Goal: Navigation & Orientation: Find specific page/section

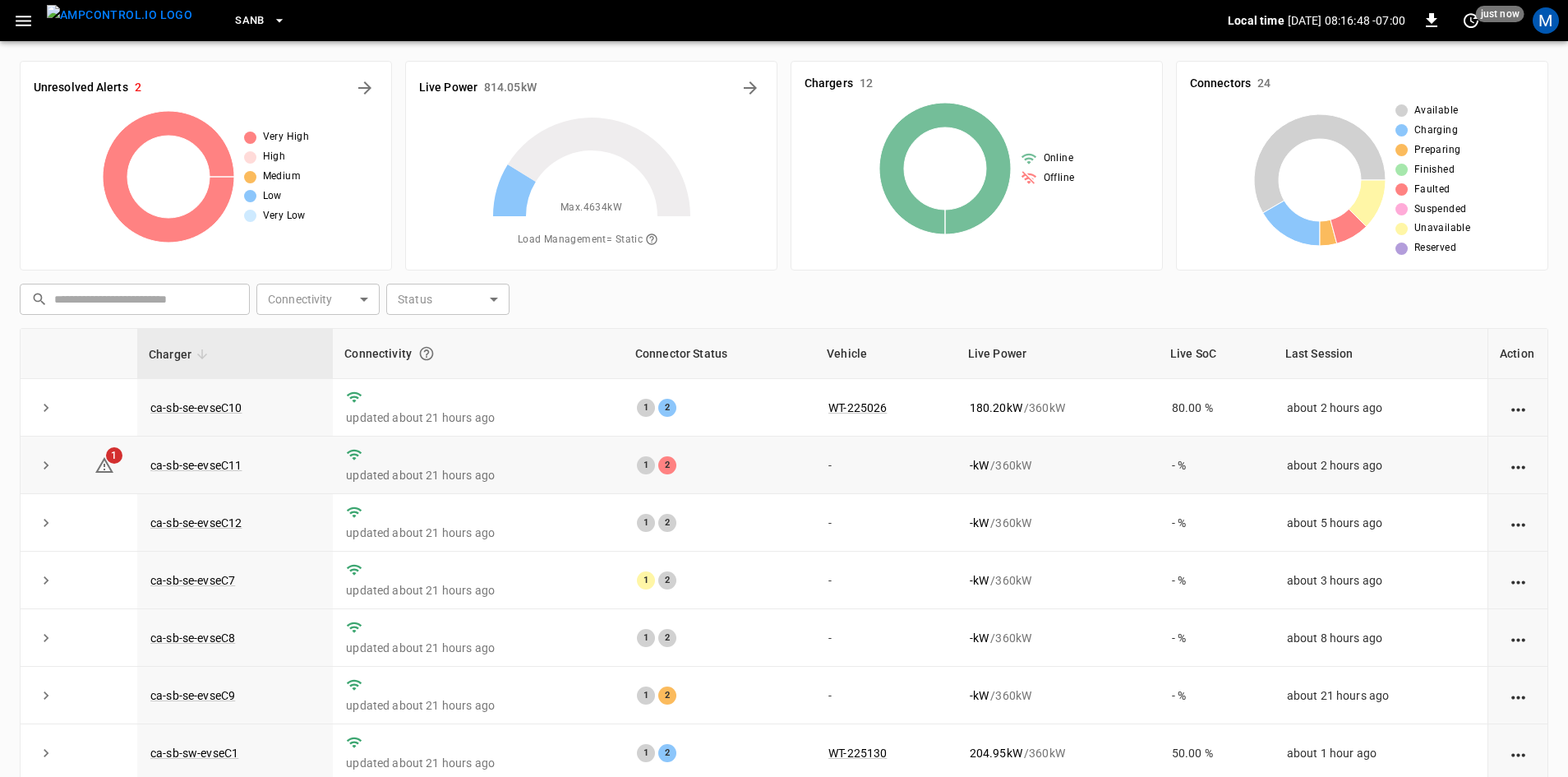
scroll to position [159, 0]
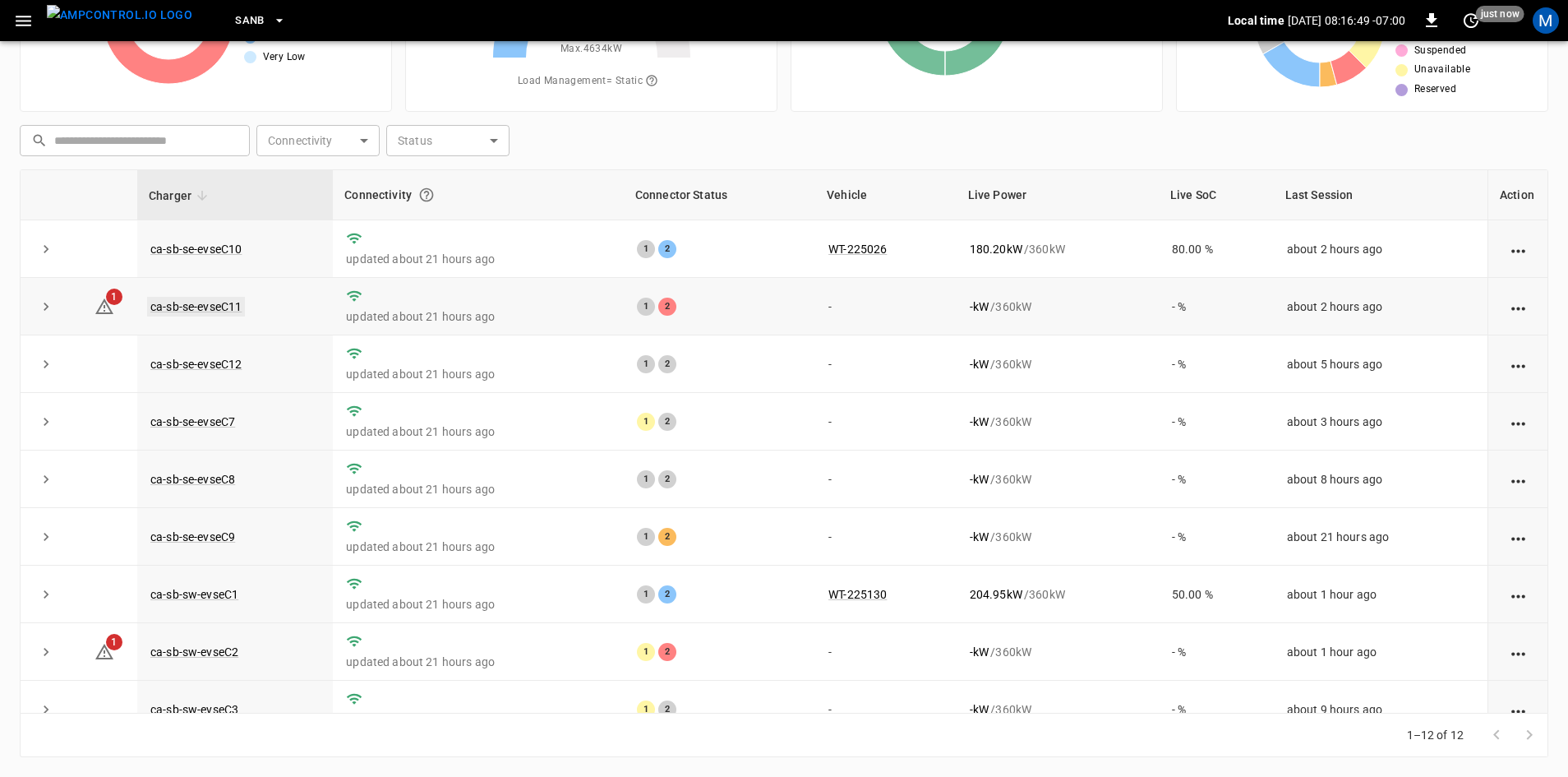
click at [220, 310] on link "ca-sb-se-evseC11" at bounding box center [196, 307] width 98 height 20
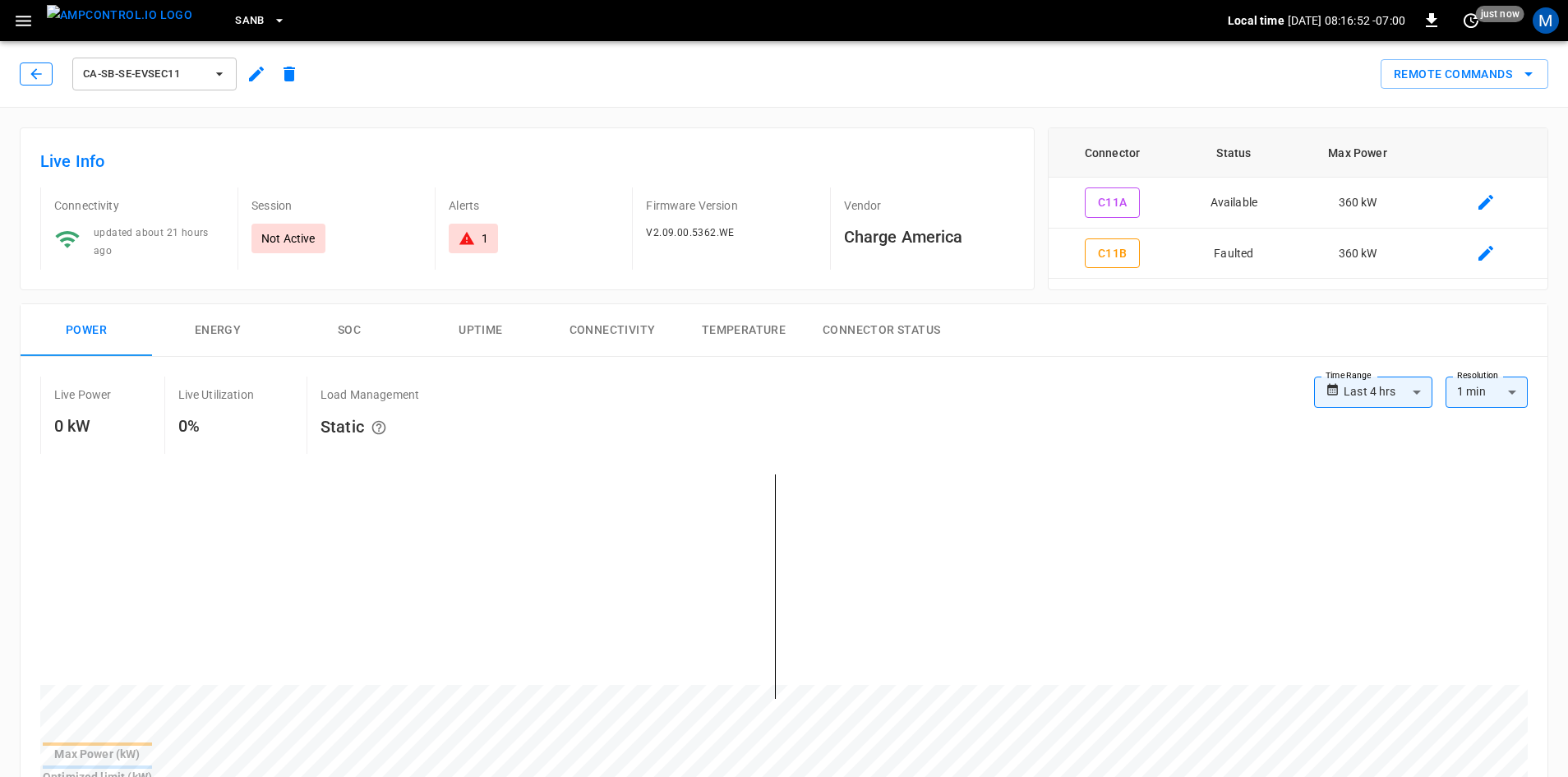
click at [39, 76] on icon "button" at bounding box center [36, 74] width 16 height 16
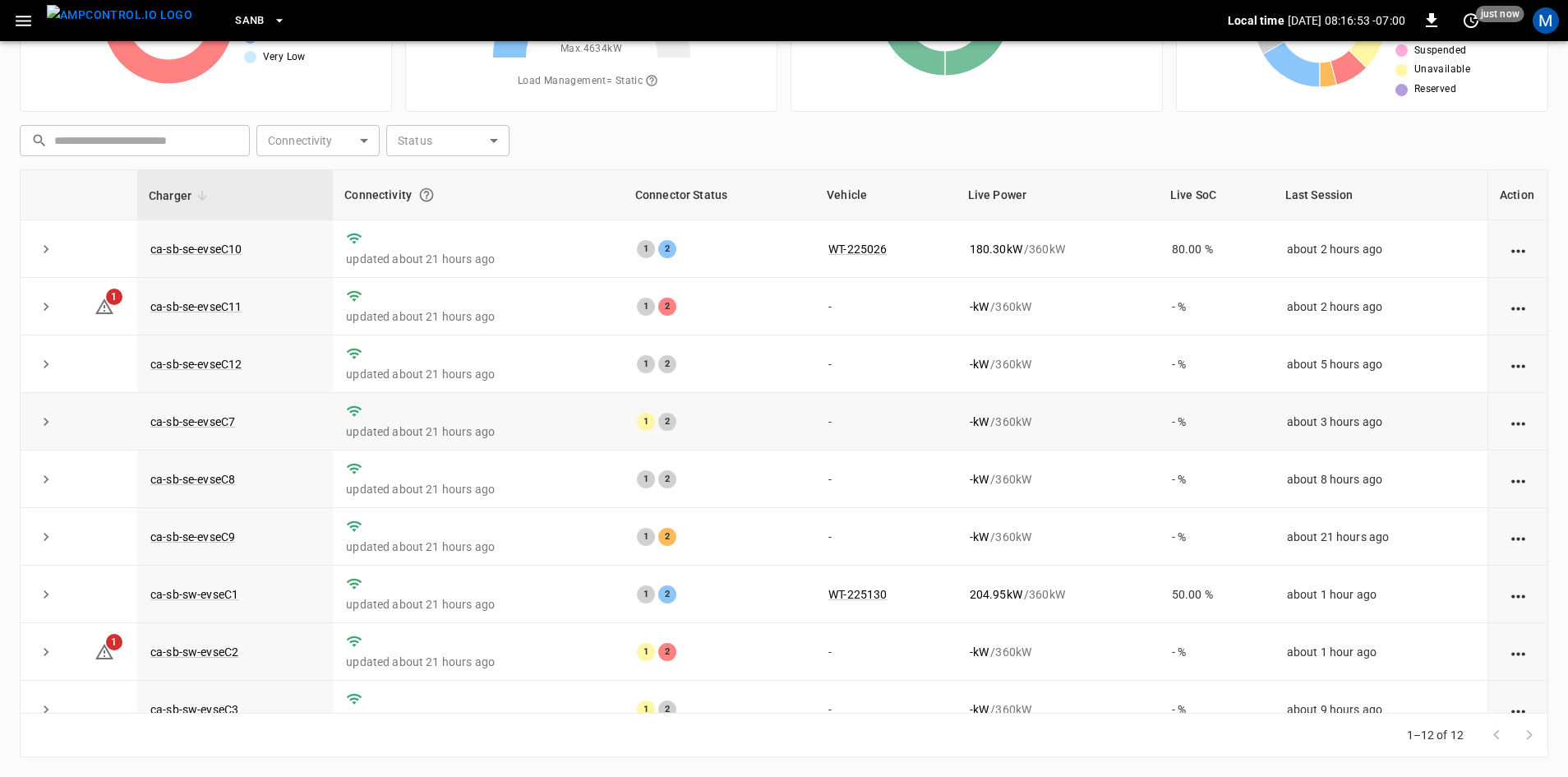
scroll to position [208, 0]
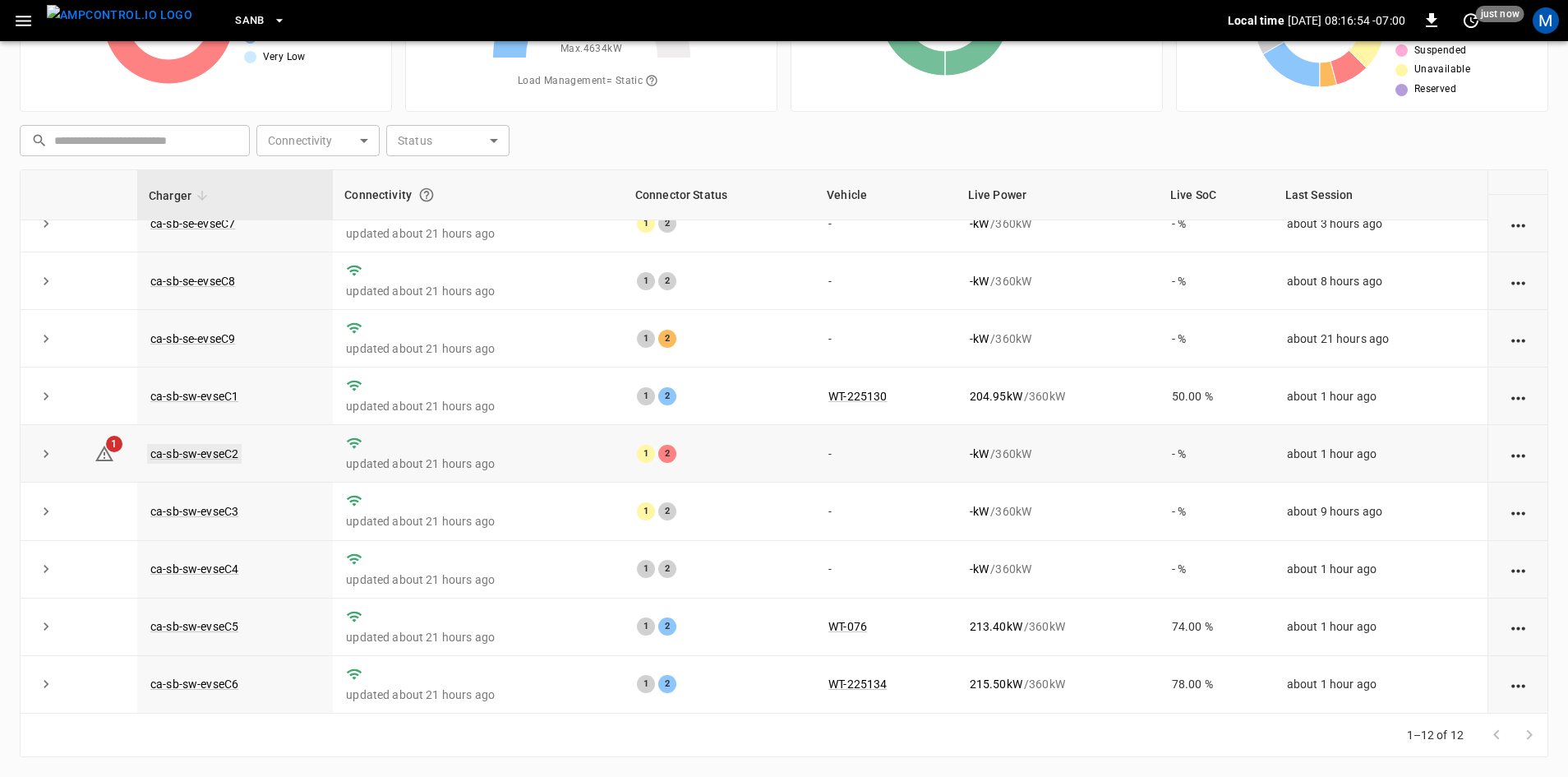
click at [197, 444] on link "ca-sb-sw-evseC2" at bounding box center [194, 454] width 95 height 20
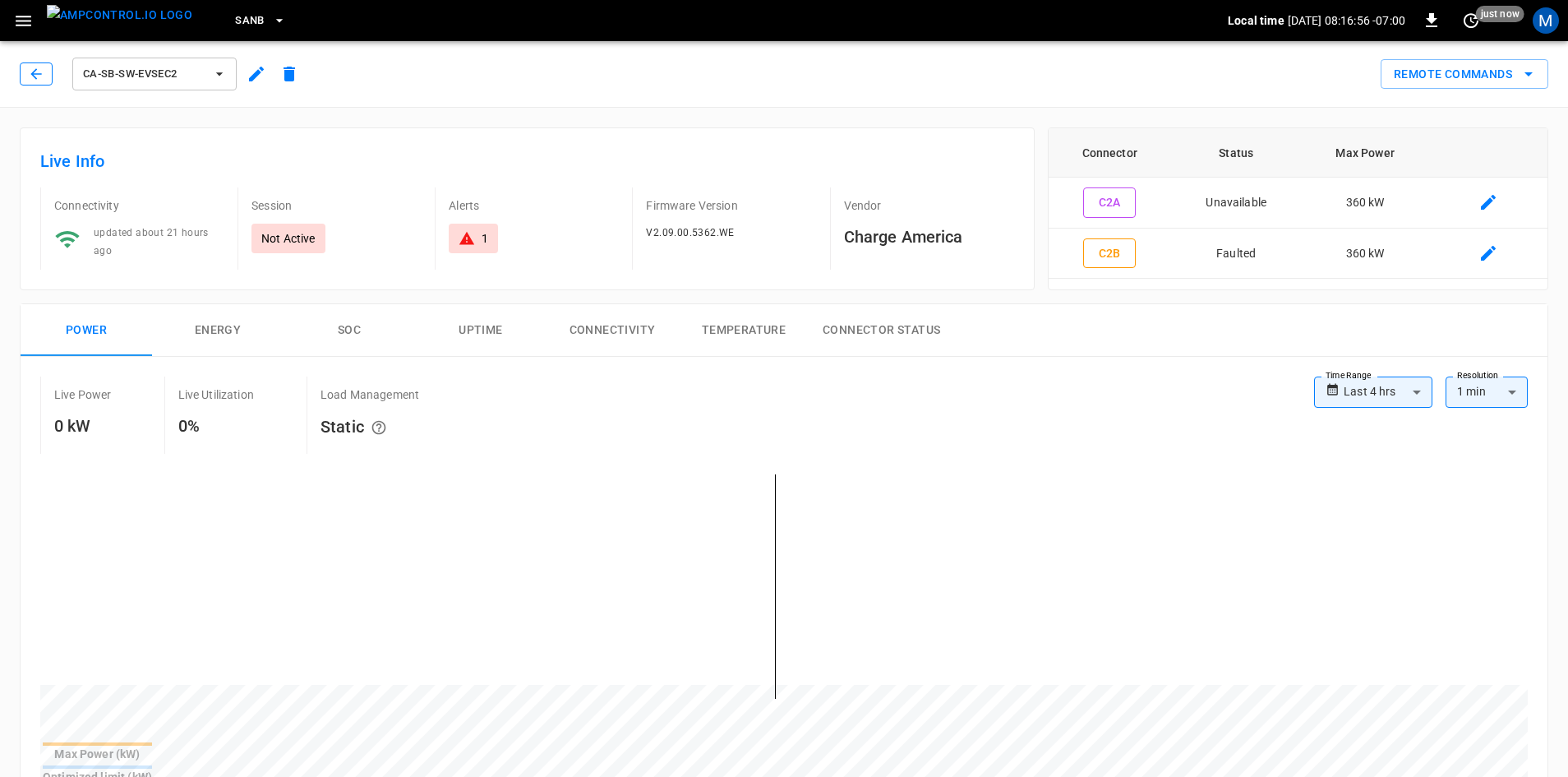
click at [44, 72] on button "button" at bounding box center [36, 74] width 33 height 23
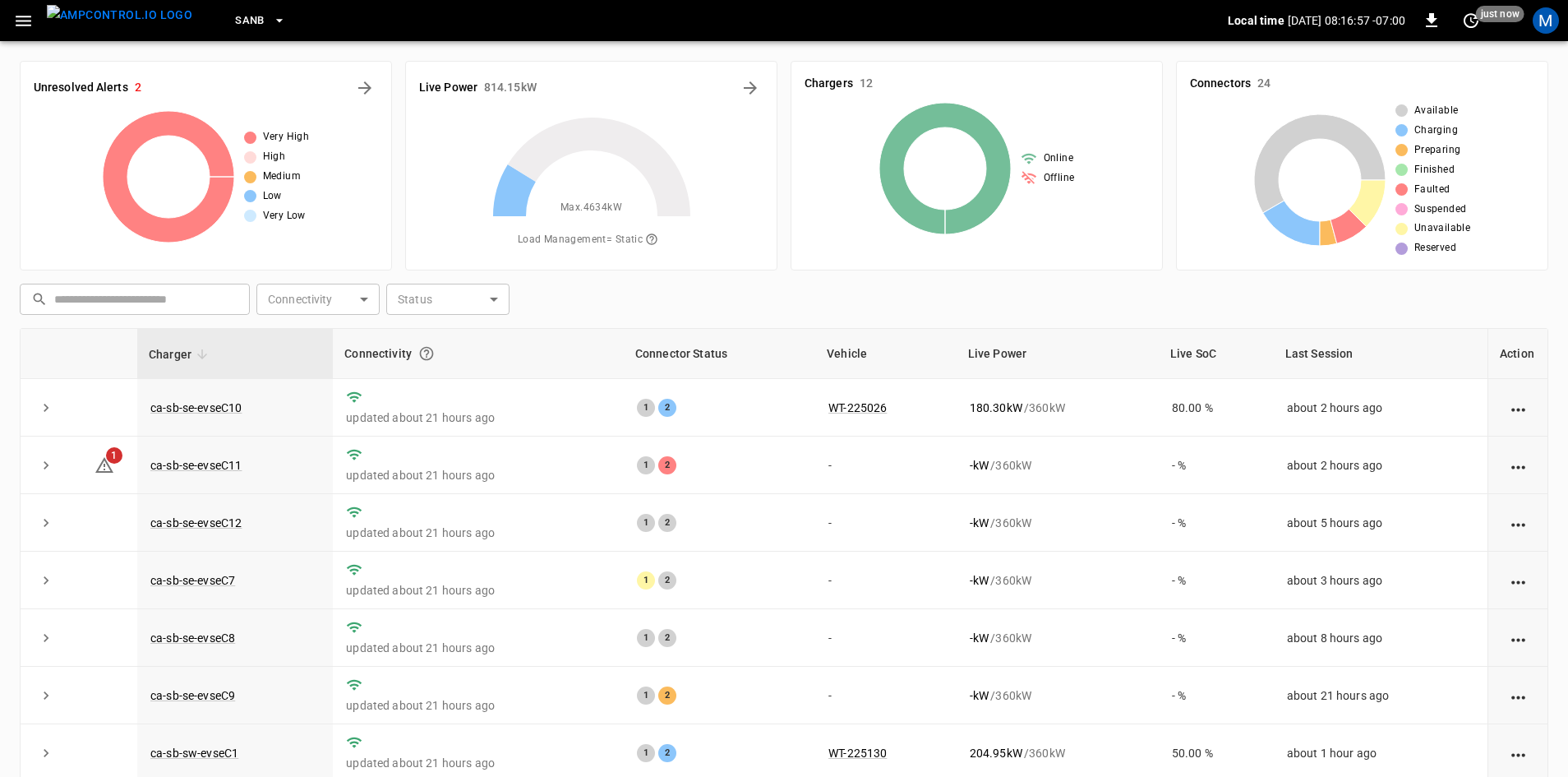
scroll to position [159, 0]
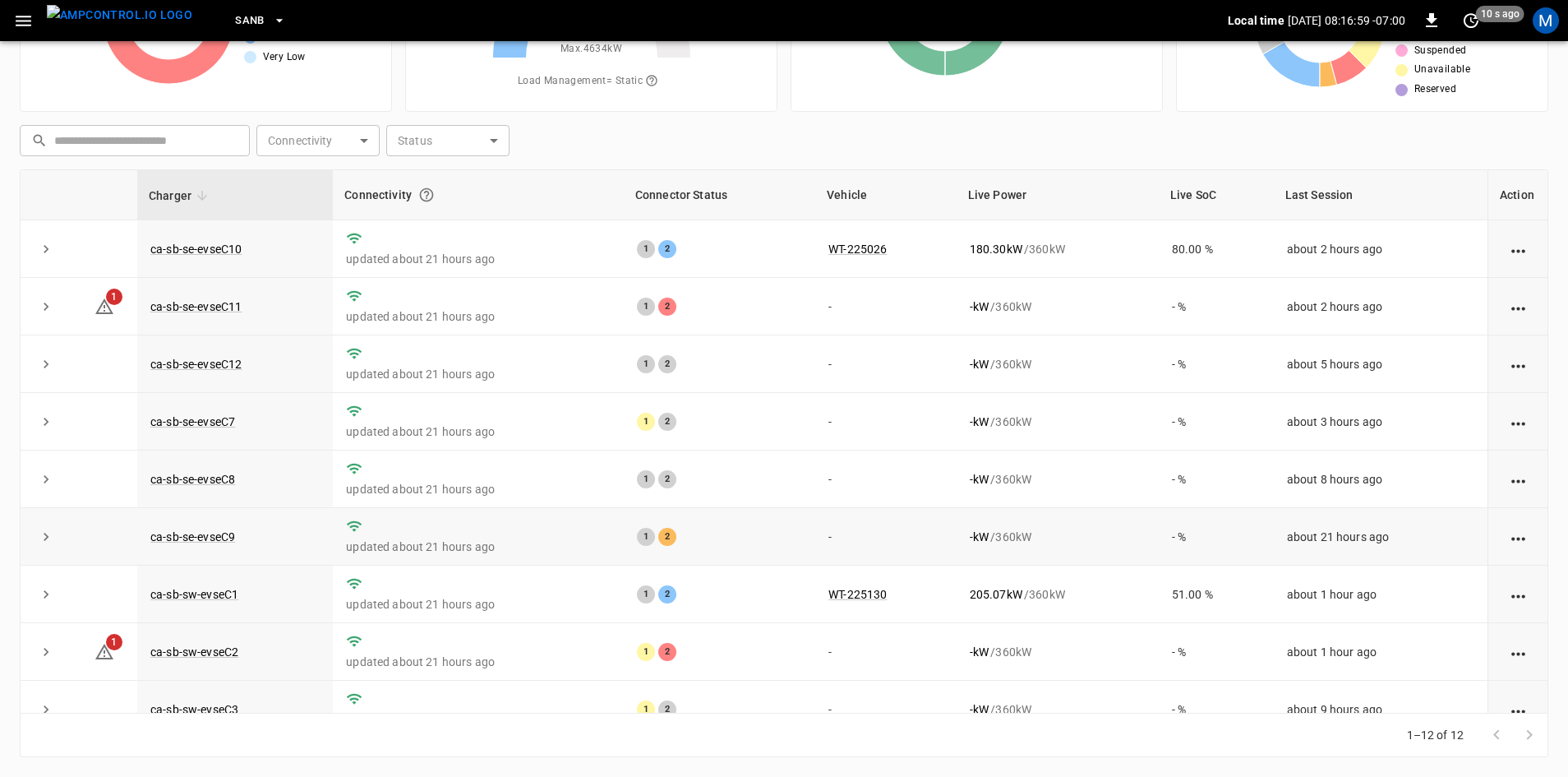
click at [183, 554] on td "ca-sb-se-evseC9" at bounding box center [235, 537] width 196 height 58
click at [199, 543] on link "ca-sb-se-evseC9" at bounding box center [192, 537] width 91 height 20
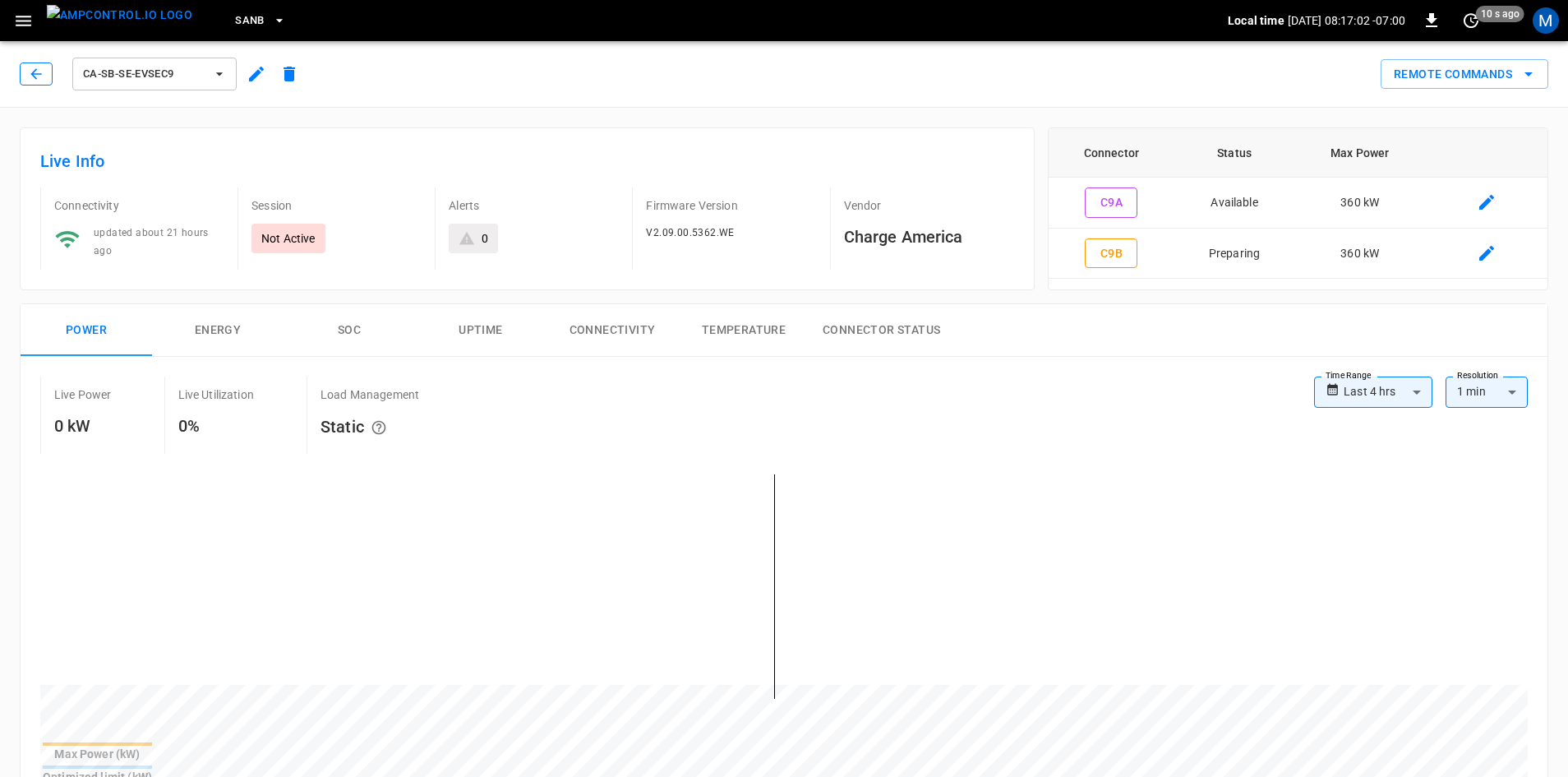
click at [39, 70] on icon "button" at bounding box center [36, 74] width 16 height 16
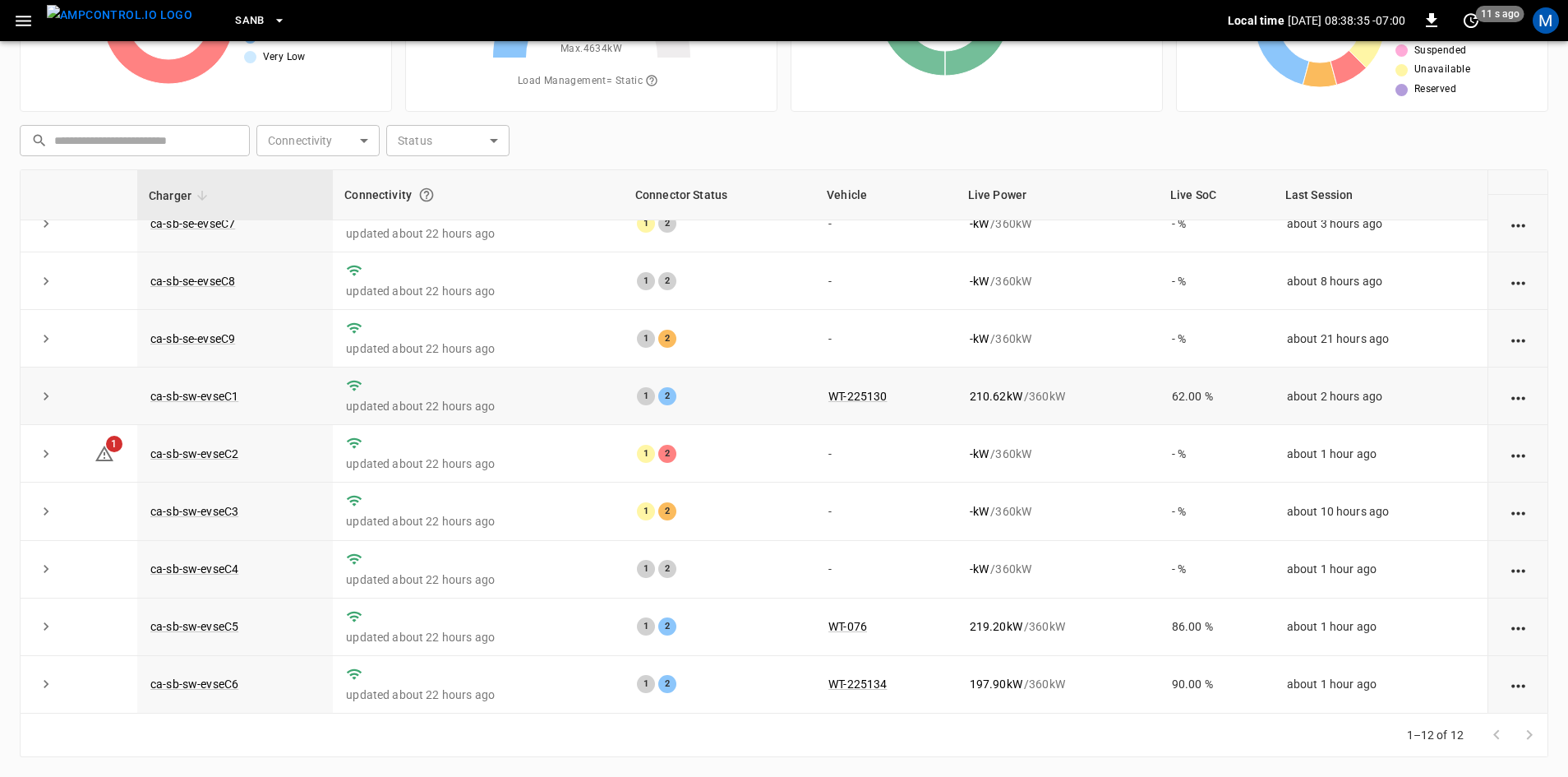
scroll to position [208, 0]
click at [207, 453] on link "ca-sb-sw-evseC2" at bounding box center [194, 454] width 95 height 20
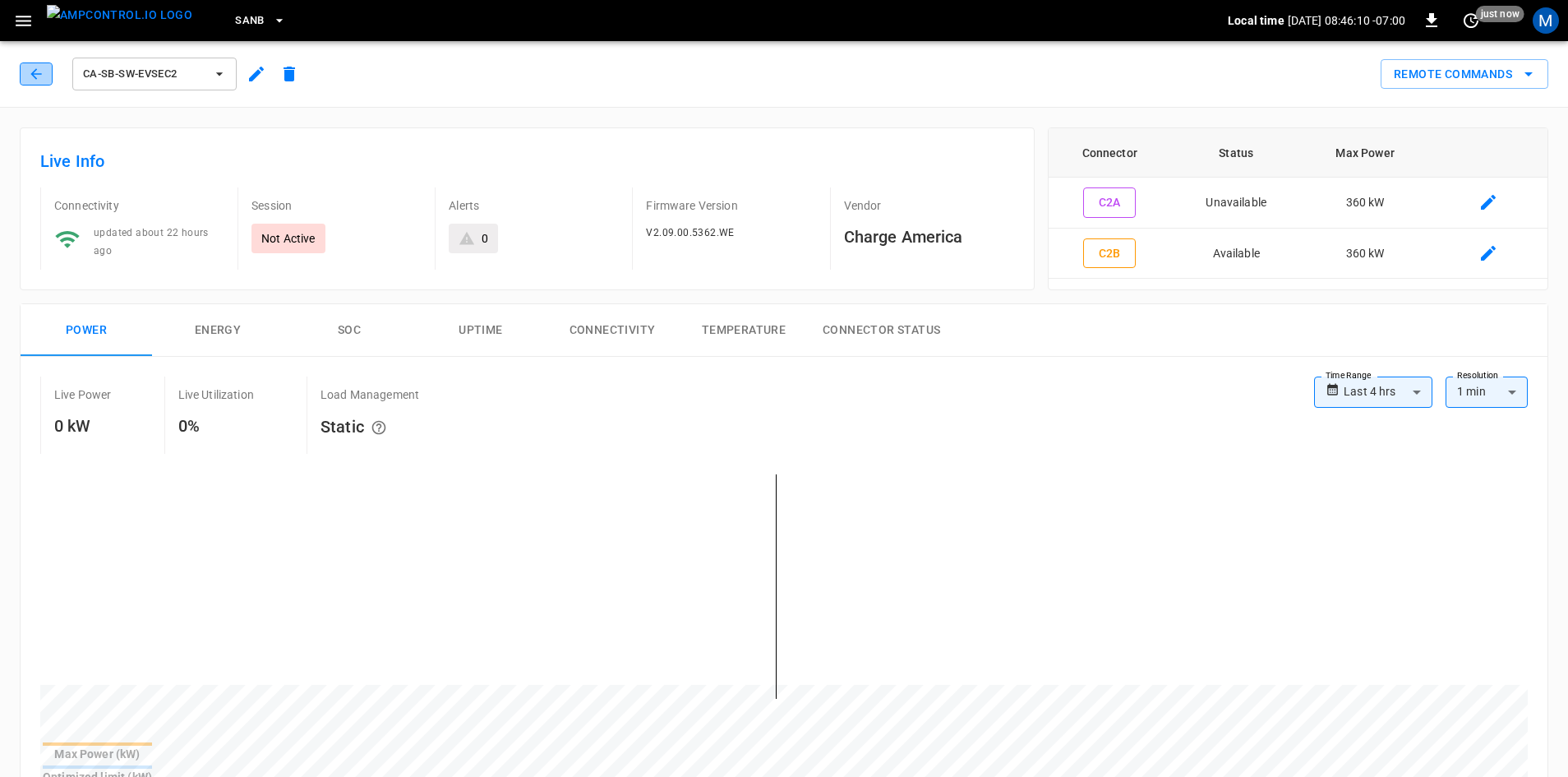
click at [45, 73] on button "button" at bounding box center [36, 74] width 33 height 23
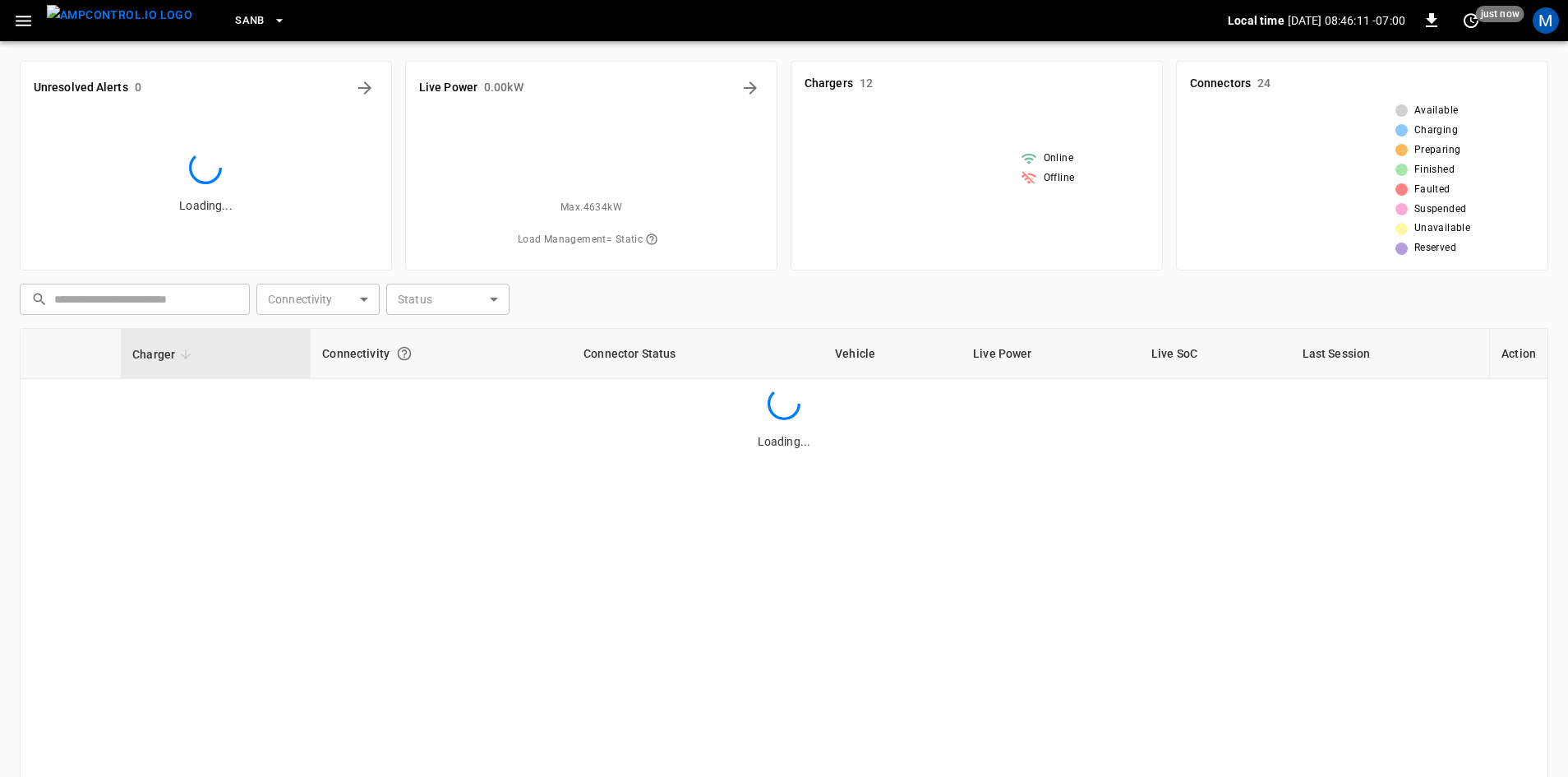
scroll to position [159, 0]
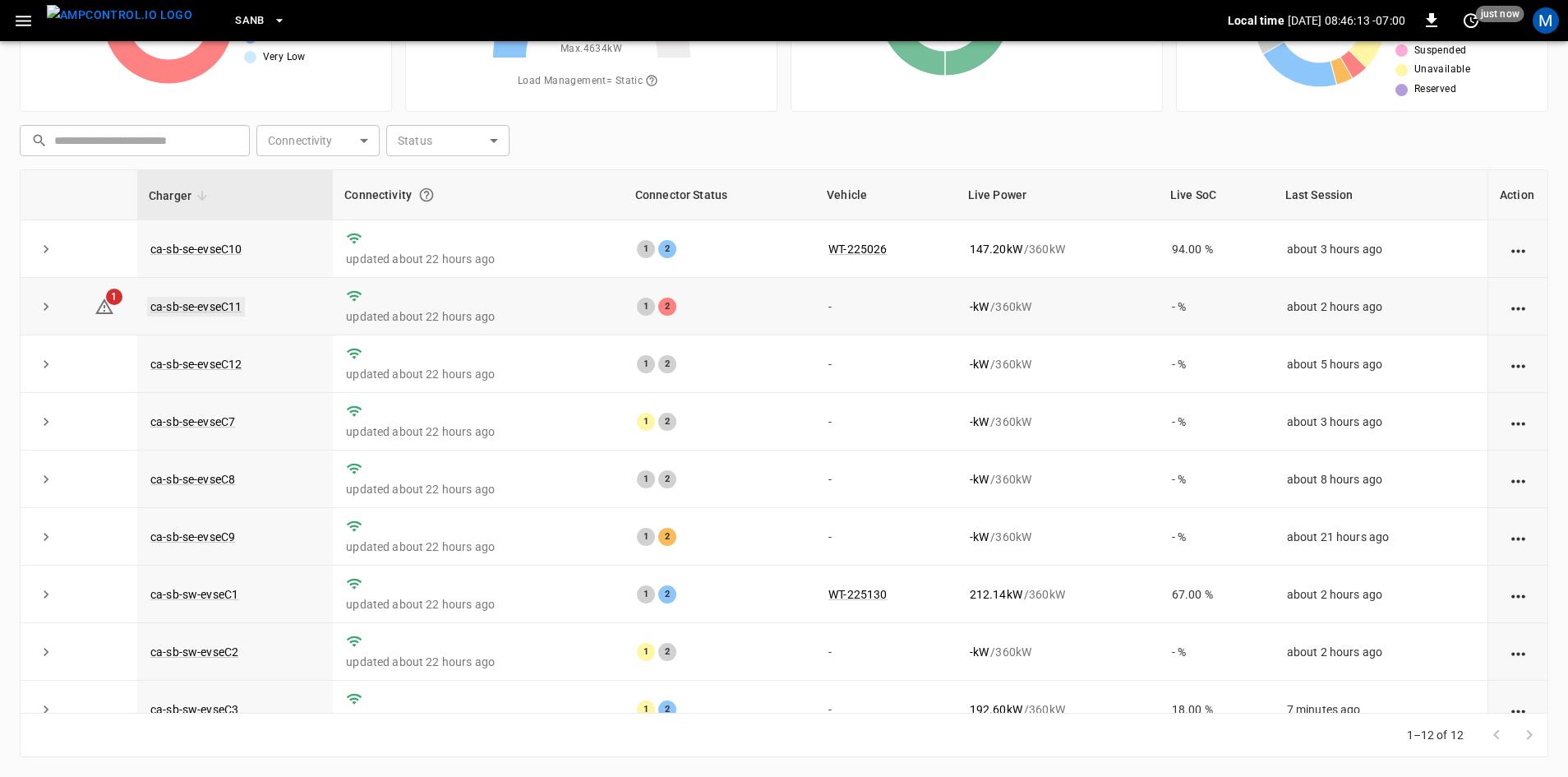
click at [211, 306] on link "ca-sb-se-evseC11" at bounding box center [196, 307] width 98 height 20
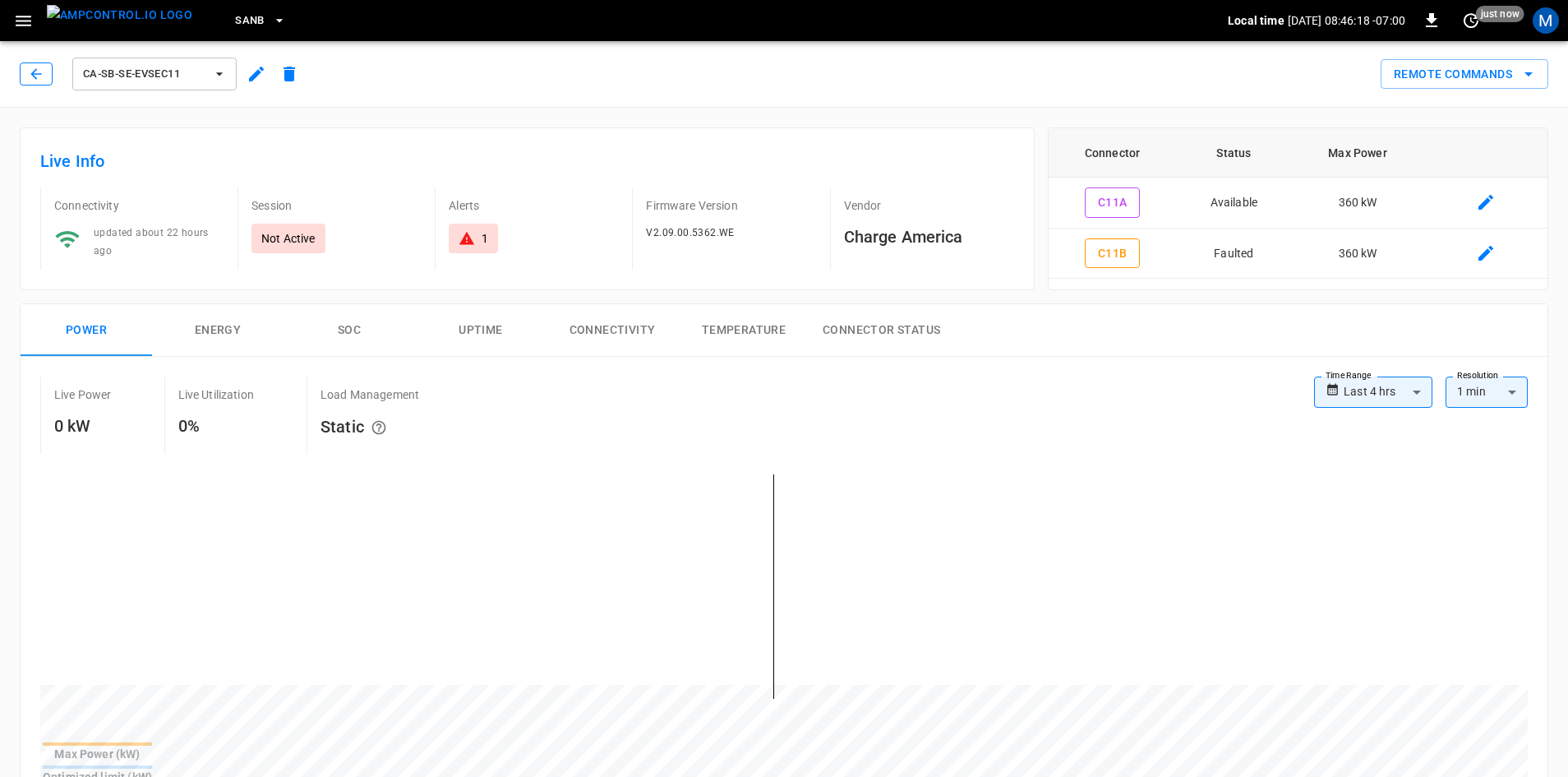
click at [34, 75] on icon "button" at bounding box center [36, 74] width 16 height 16
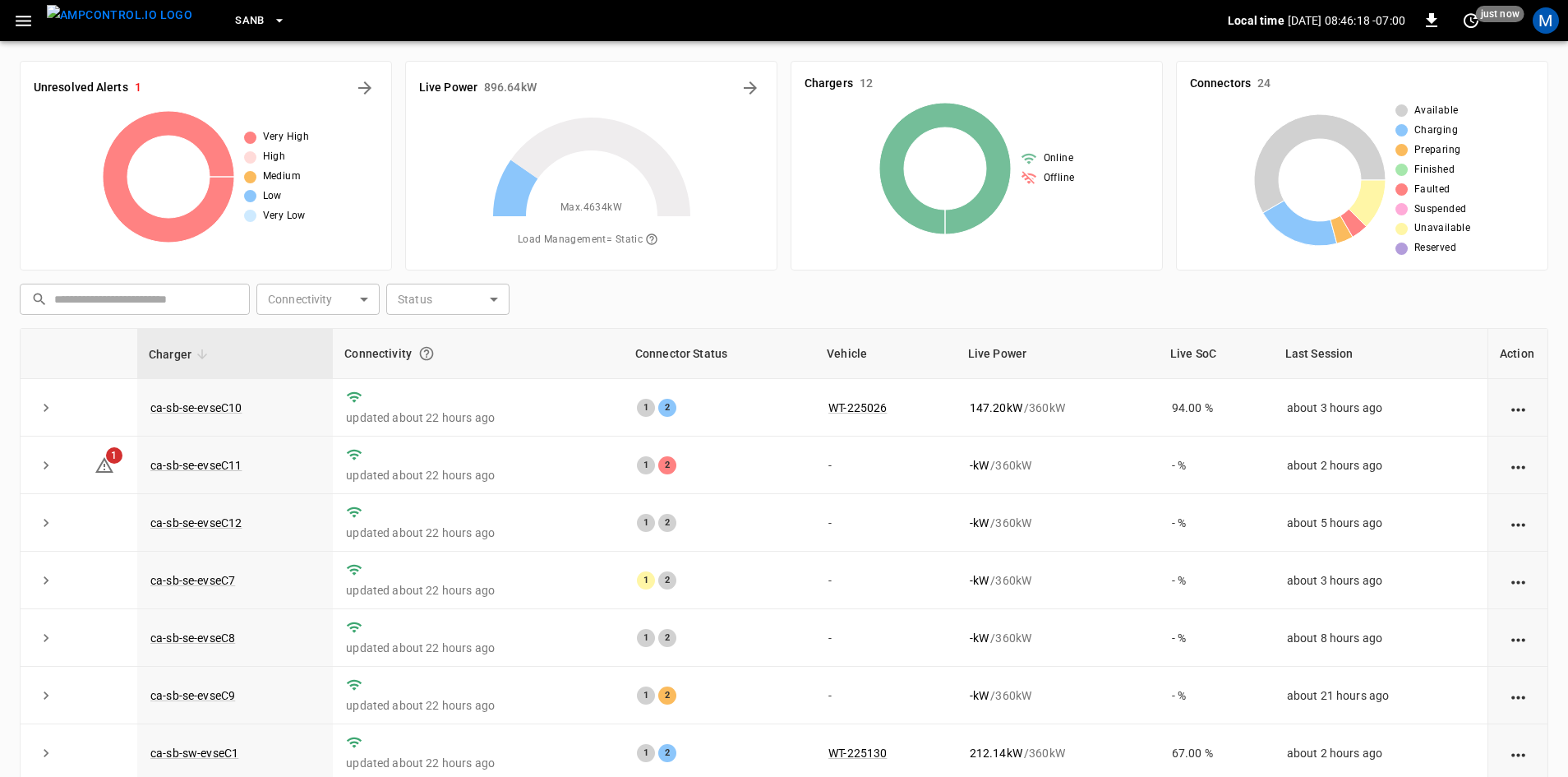
scroll to position [159, 0]
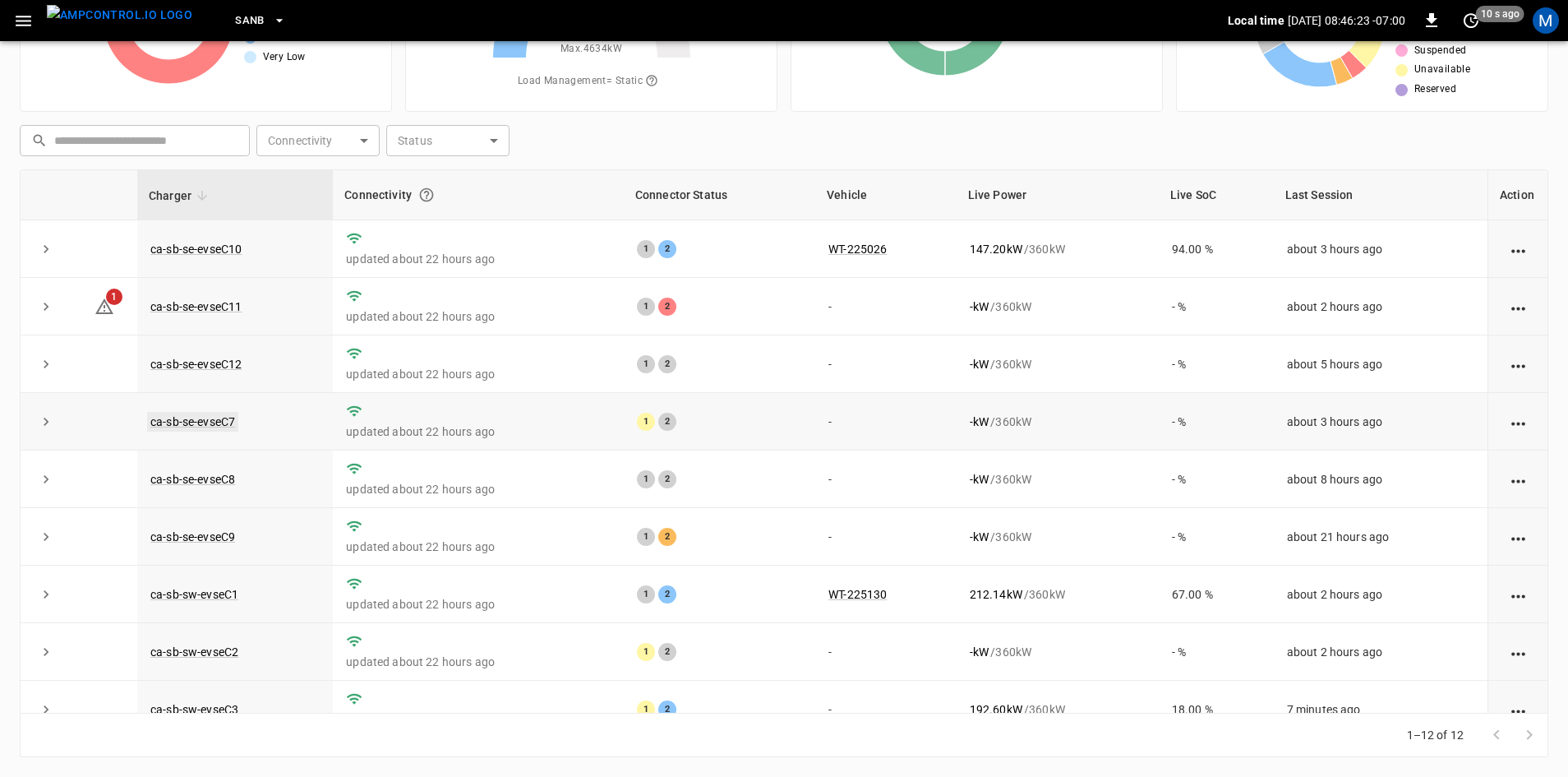
click at [225, 425] on link "ca-sb-se-evseC7" at bounding box center [192, 422] width 91 height 20
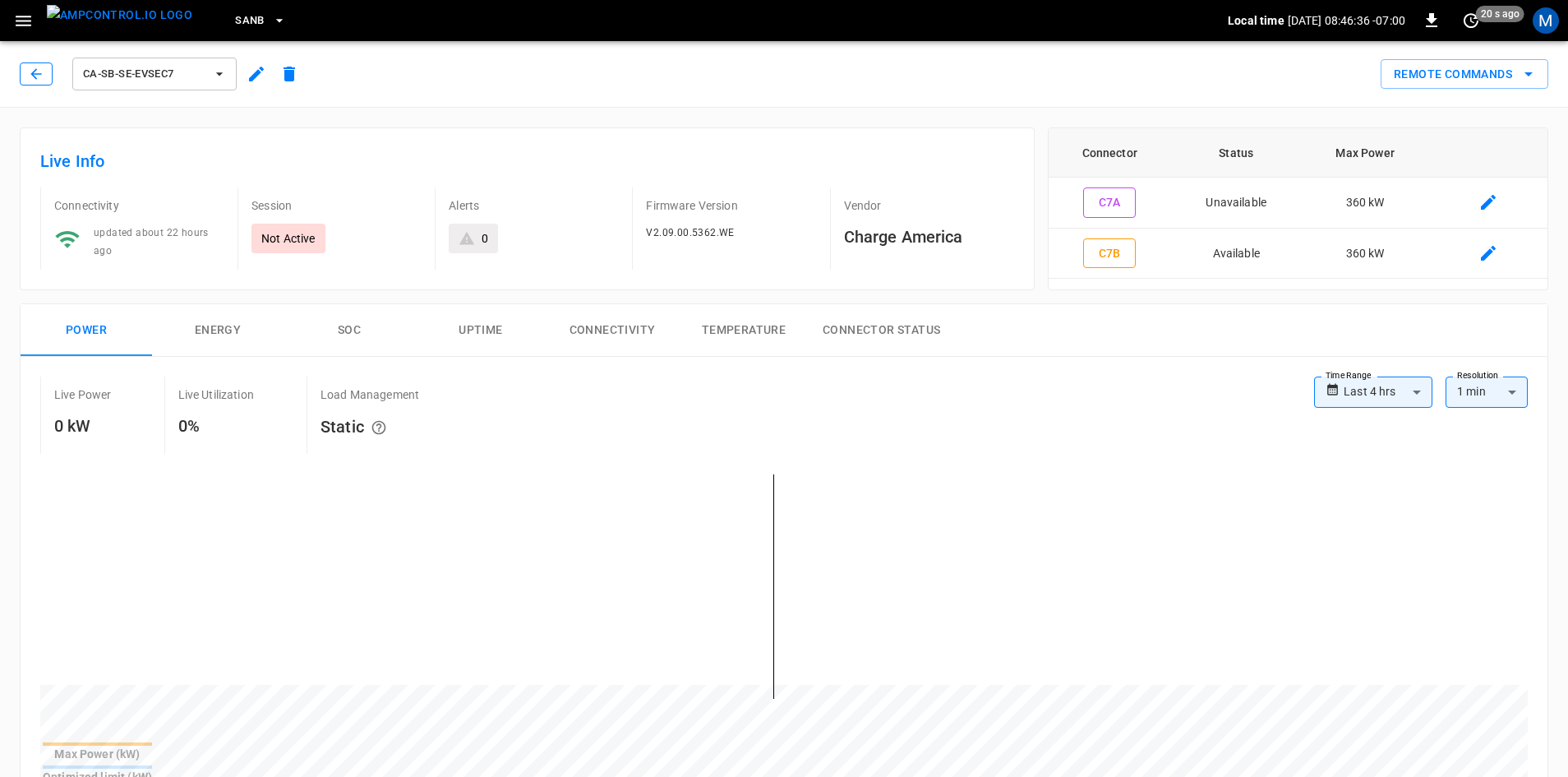
click at [31, 77] on icon "button" at bounding box center [36, 74] width 16 height 16
